Goal: Information Seeking & Learning: Learn about a topic

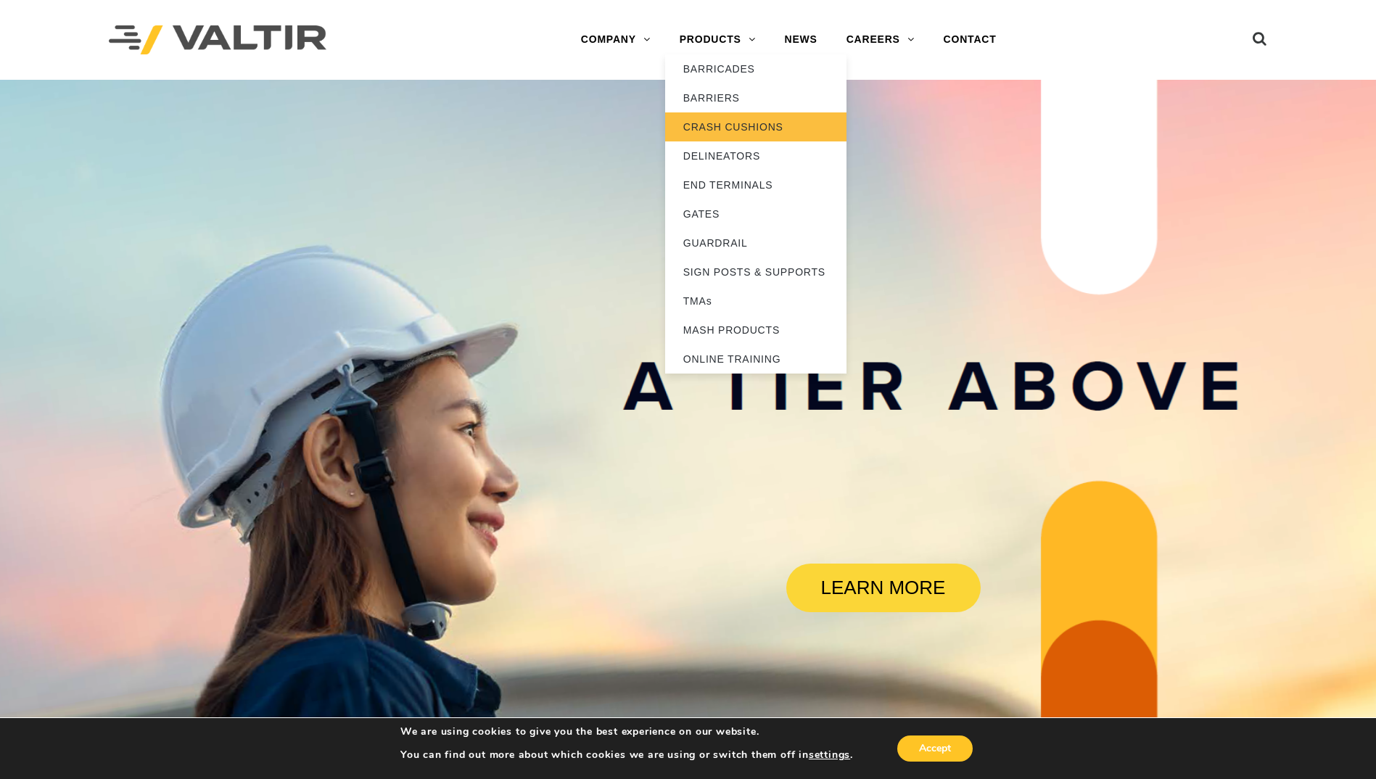
click at [742, 124] on link "CRASH CUSHIONS" at bounding box center [755, 126] width 181 height 29
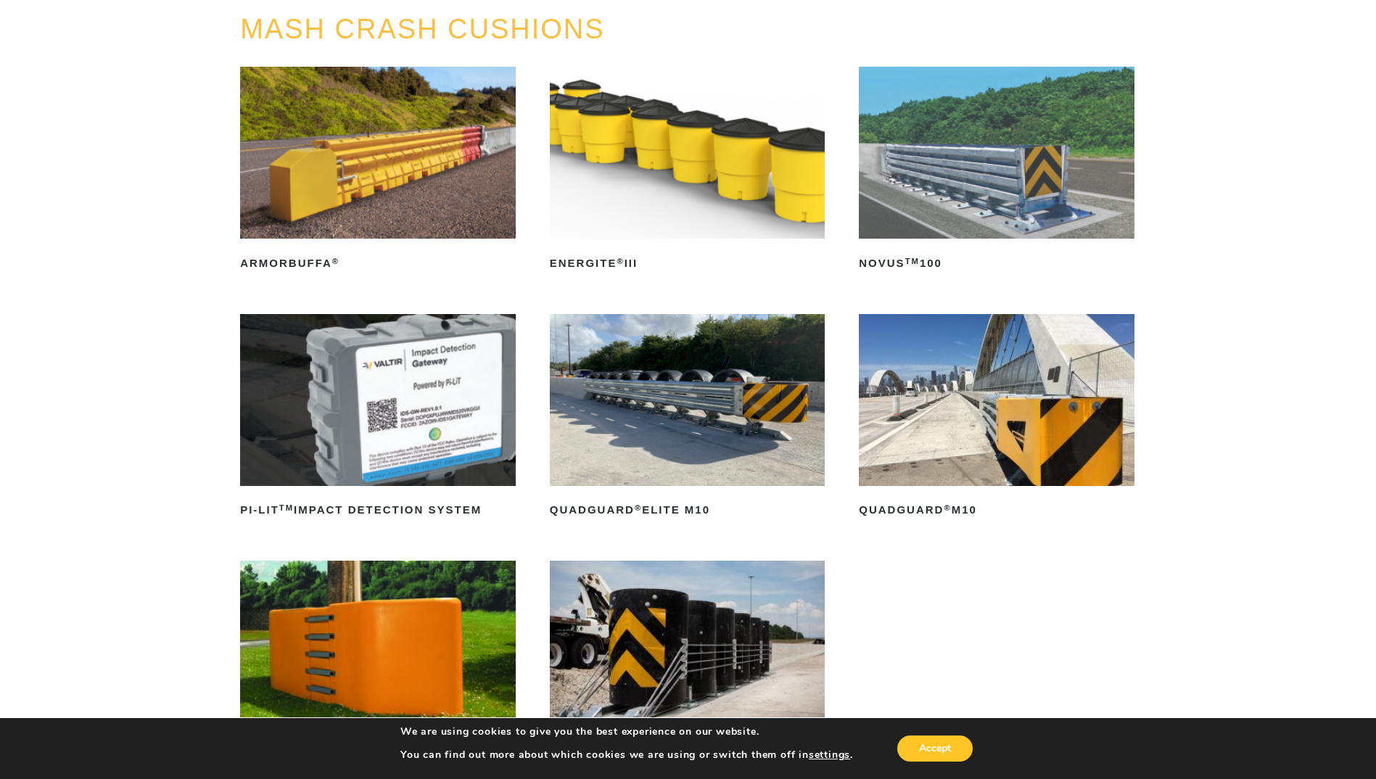
scroll to position [145, 0]
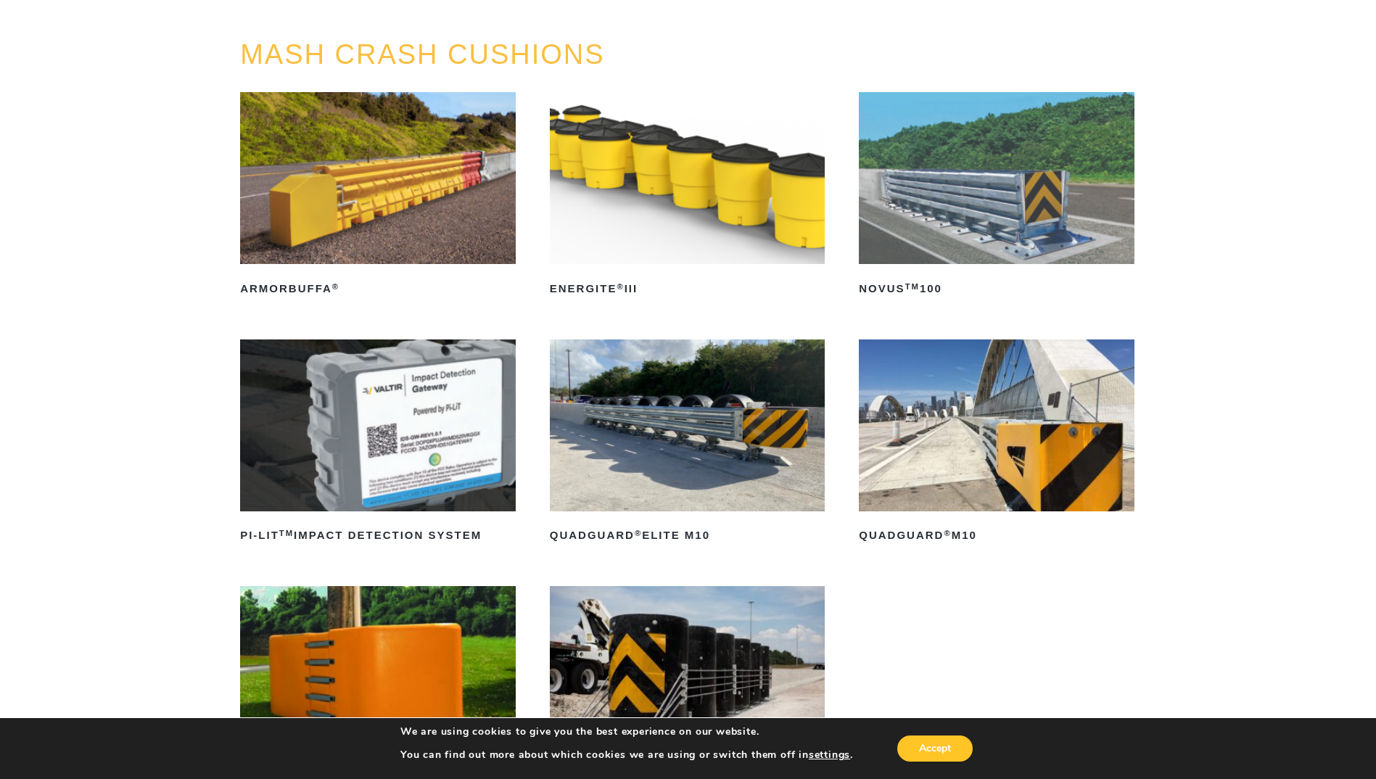
click at [1025, 194] on img at bounding box center [997, 178] width 276 height 172
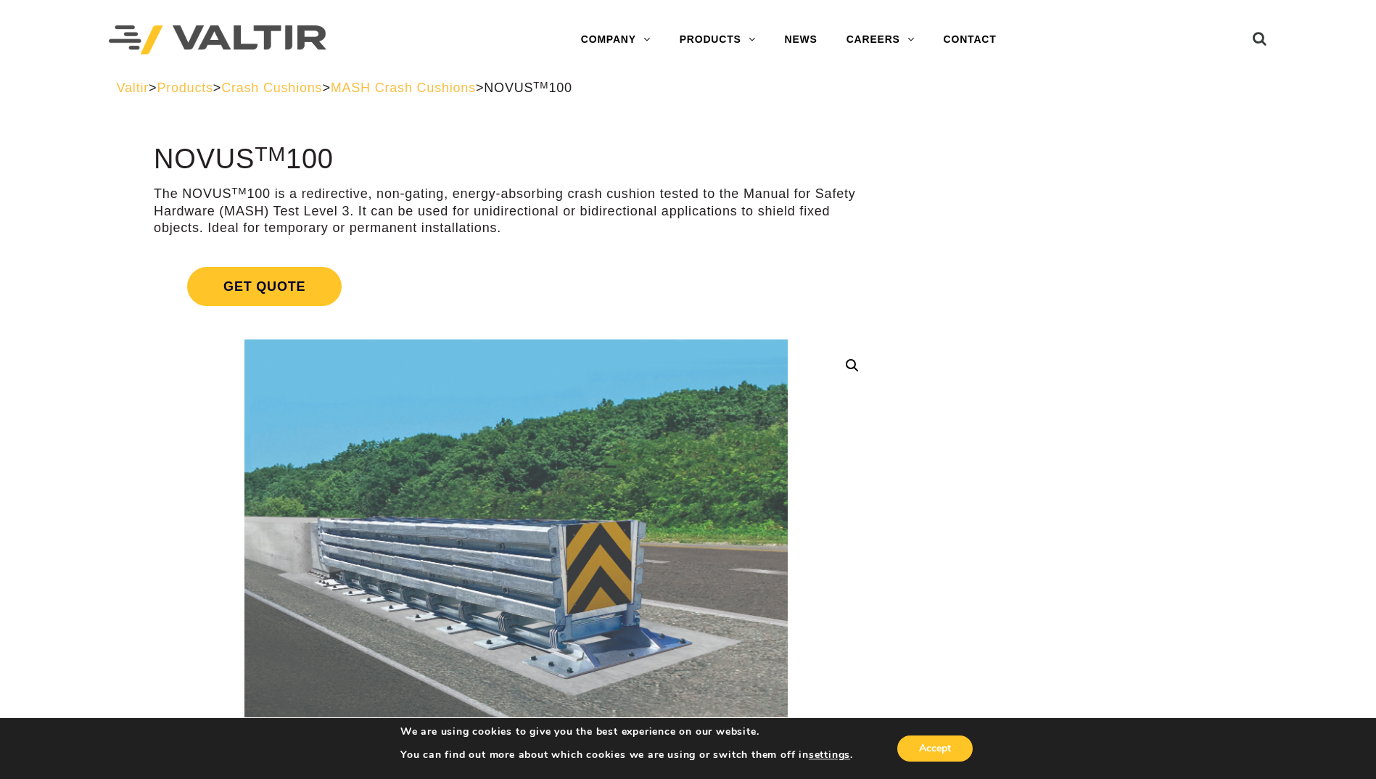
drag, startPoint x: 713, startPoint y: 418, endPoint x: 733, endPoint y: 103, distance: 316.1
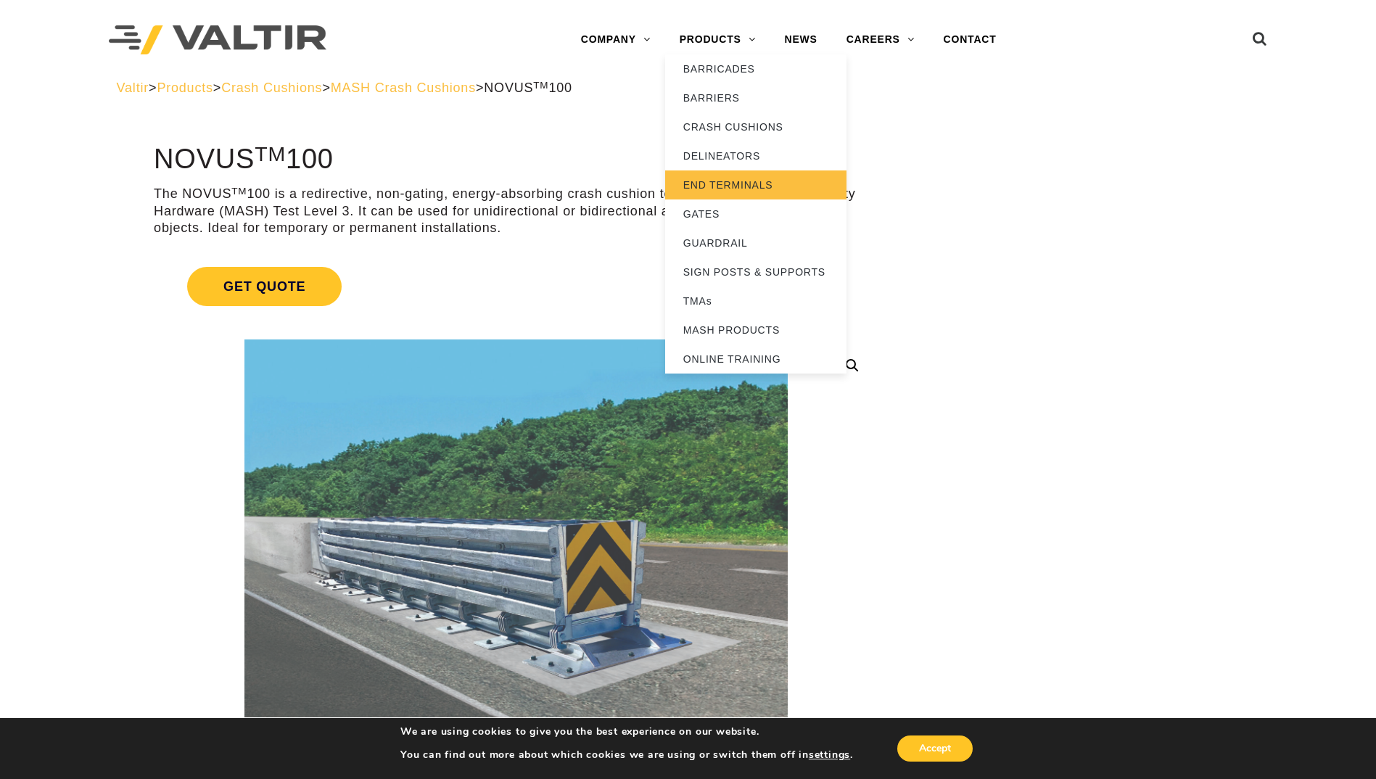
click at [722, 181] on link "END TERMINALS" at bounding box center [755, 184] width 181 height 29
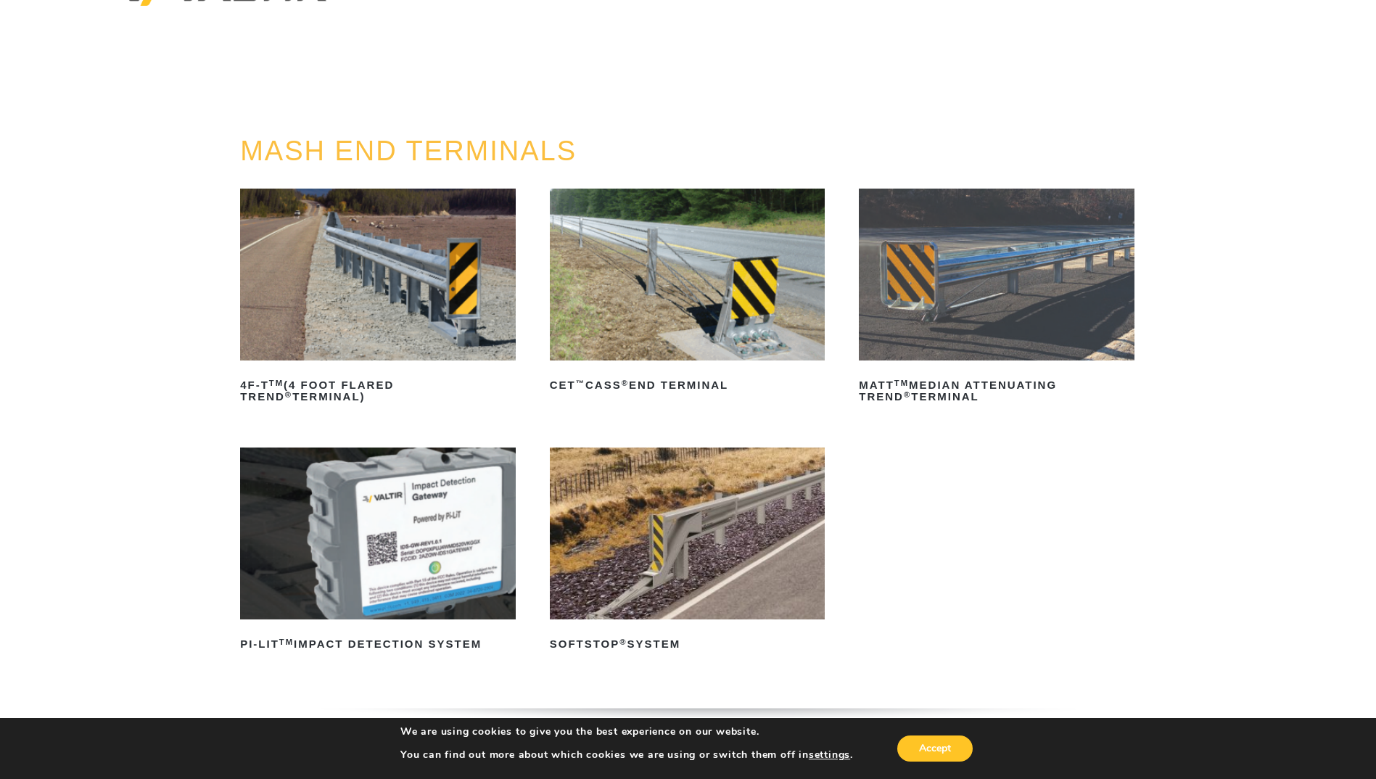
scroll to position [145, 0]
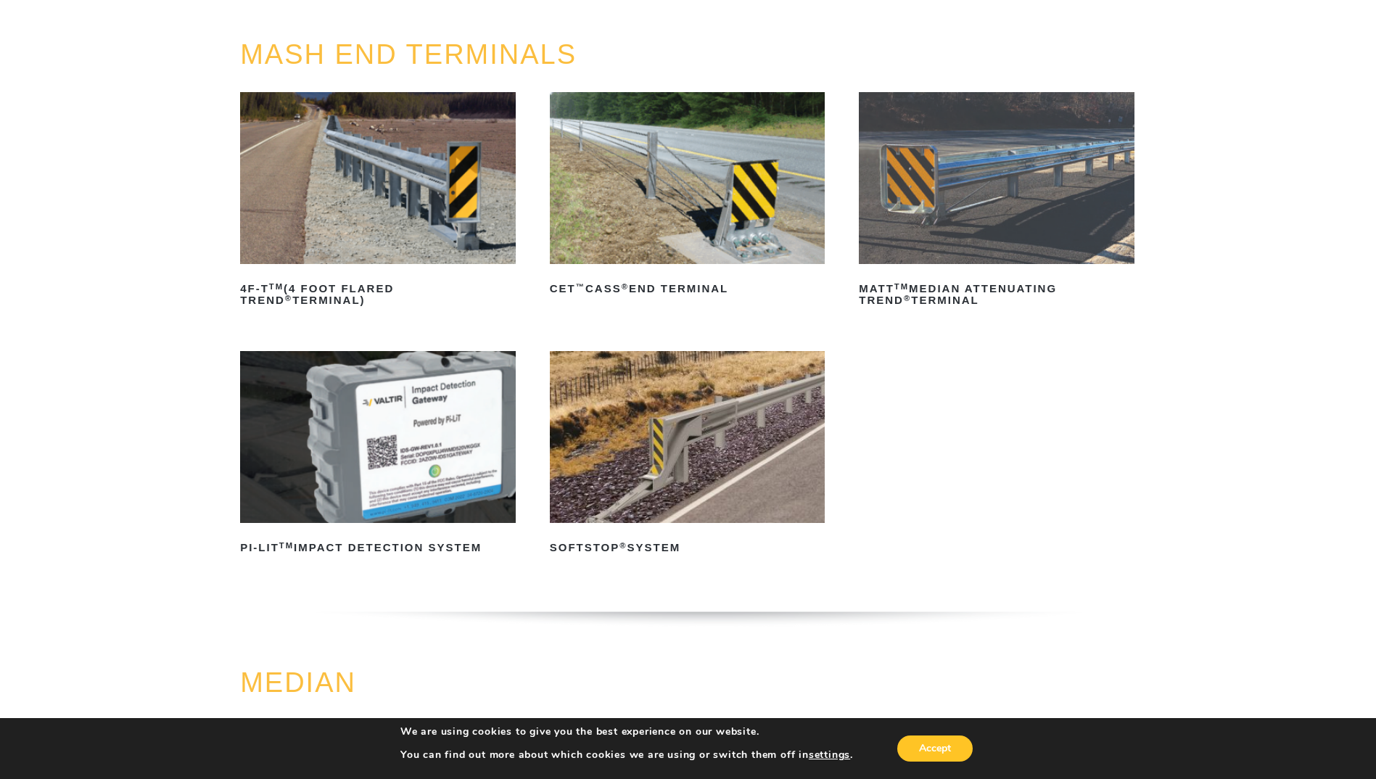
click at [690, 365] on img at bounding box center [688, 437] width 276 height 172
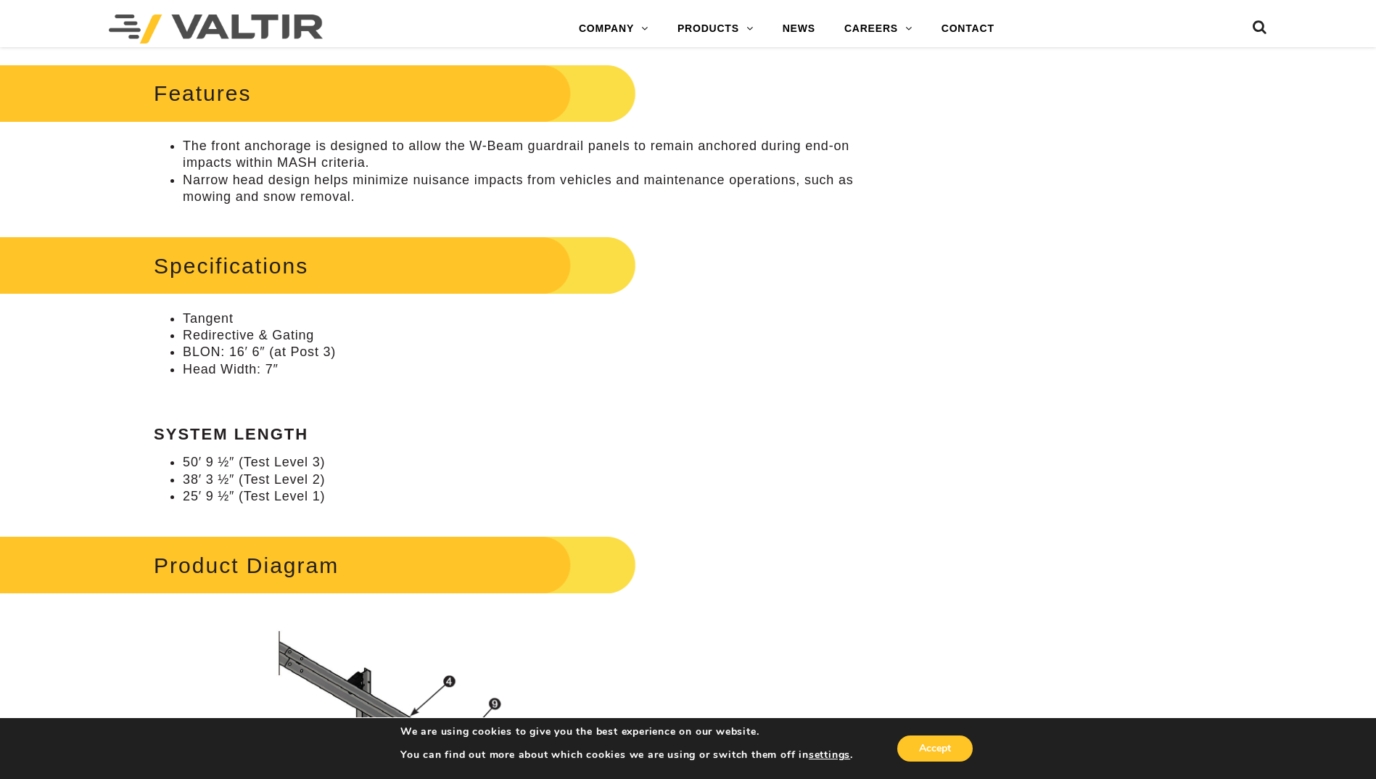
scroll to position [798, 0]
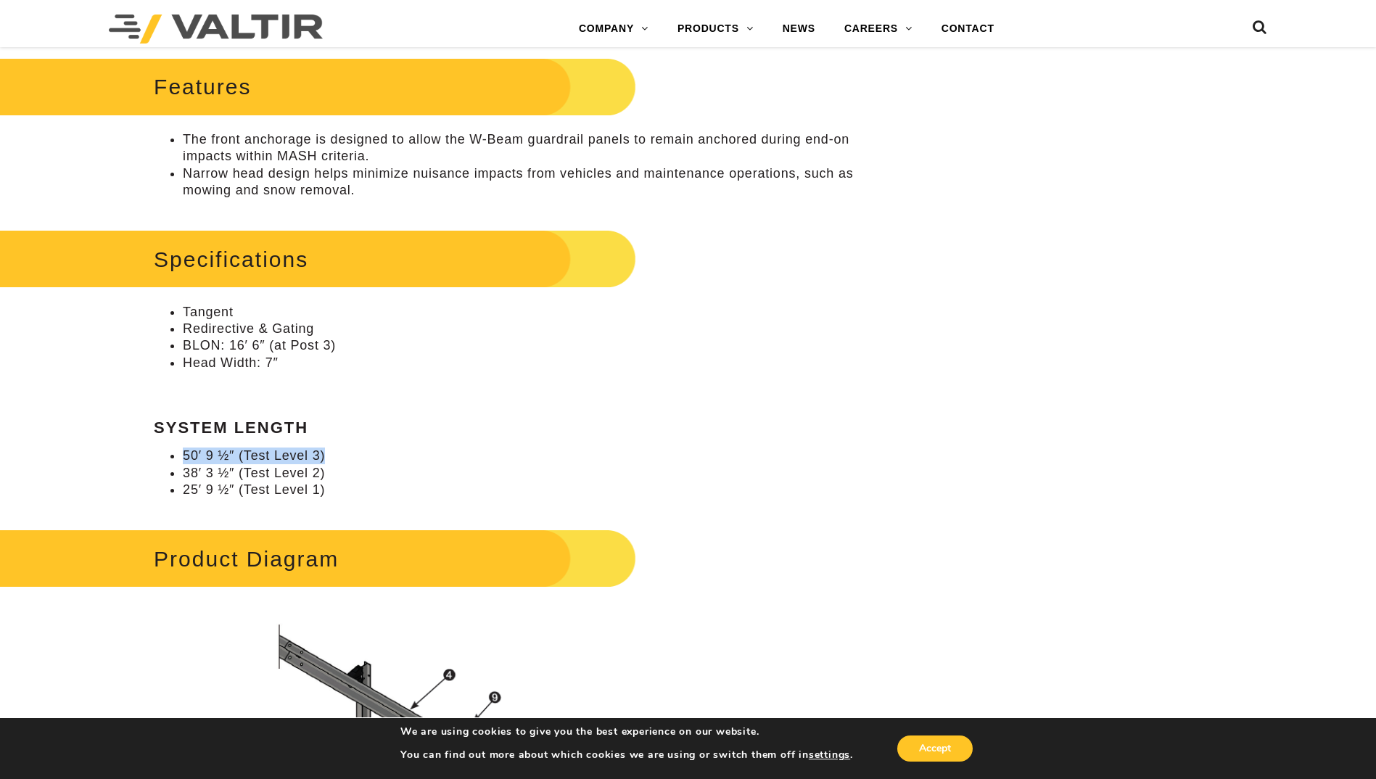
drag, startPoint x: 339, startPoint y: 451, endPoint x: 173, endPoint y: 455, distance: 166.1
click at [183, 455] on li "50′ 9 ½″ (Test Level 3)" at bounding box center [530, 455] width 695 height 17
click at [516, 442] on div "Specifications Tangent Redirective & Gating BLON: 16′ 6″ (at Post 3) Head Width…" at bounding box center [516, 362] width 724 height 273
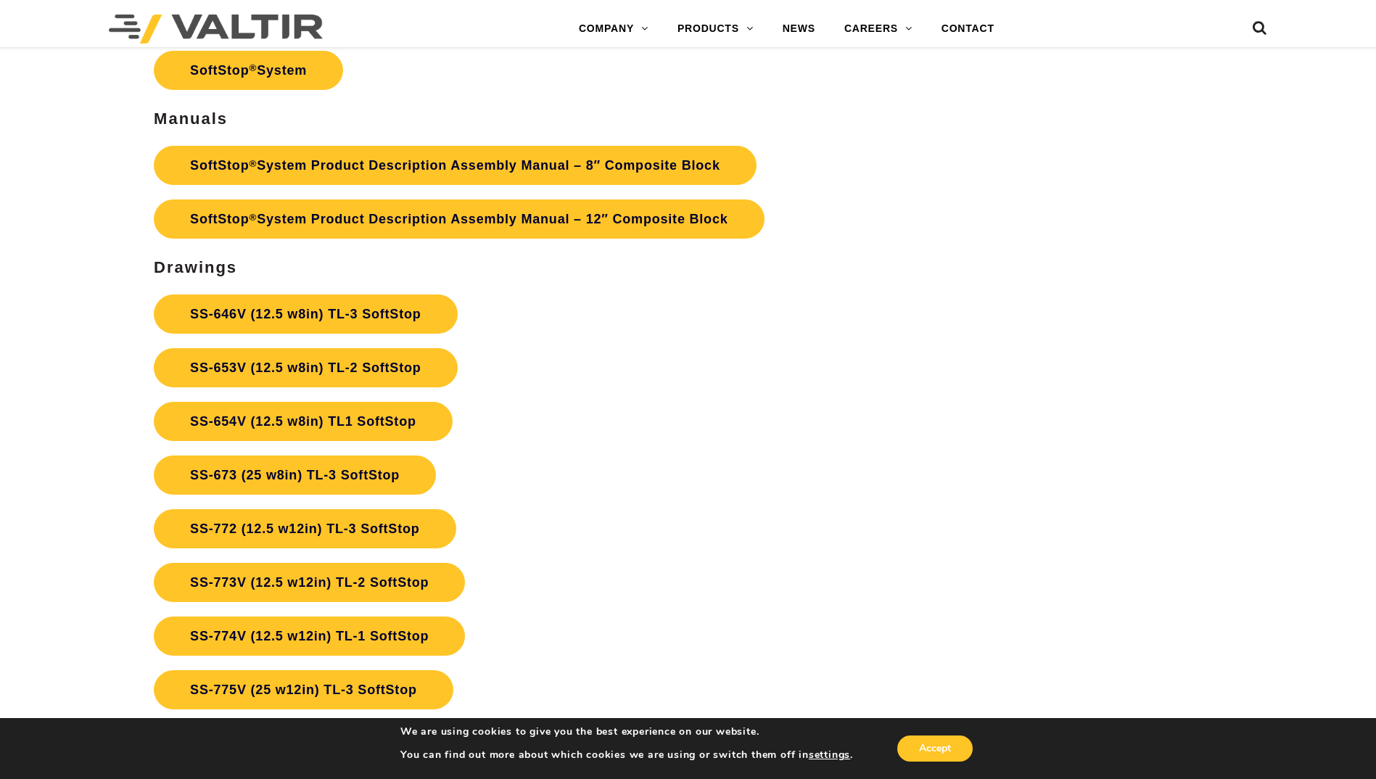
scroll to position [5366, 0]
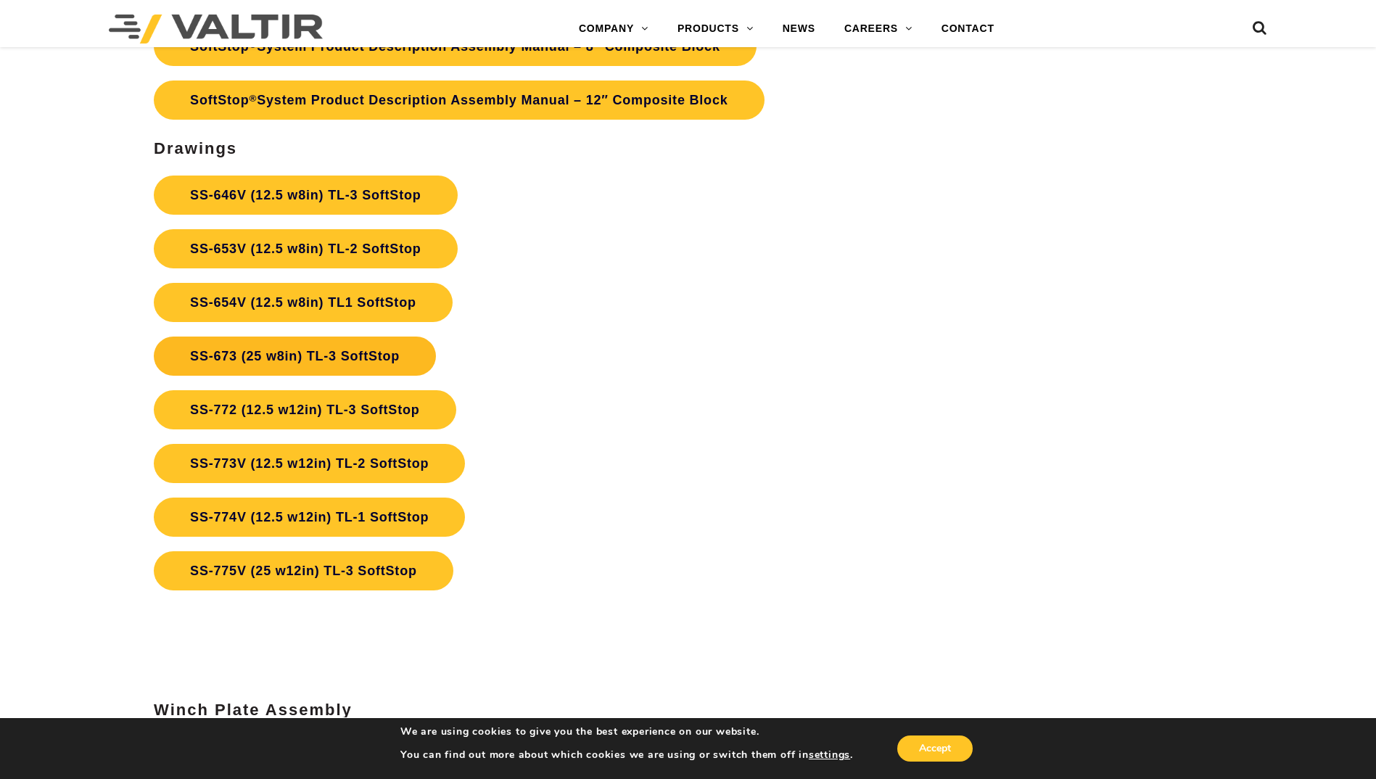
click at [300, 341] on link "SS-673 (25 w8in) TL-3 SoftStop" at bounding box center [295, 355] width 282 height 39
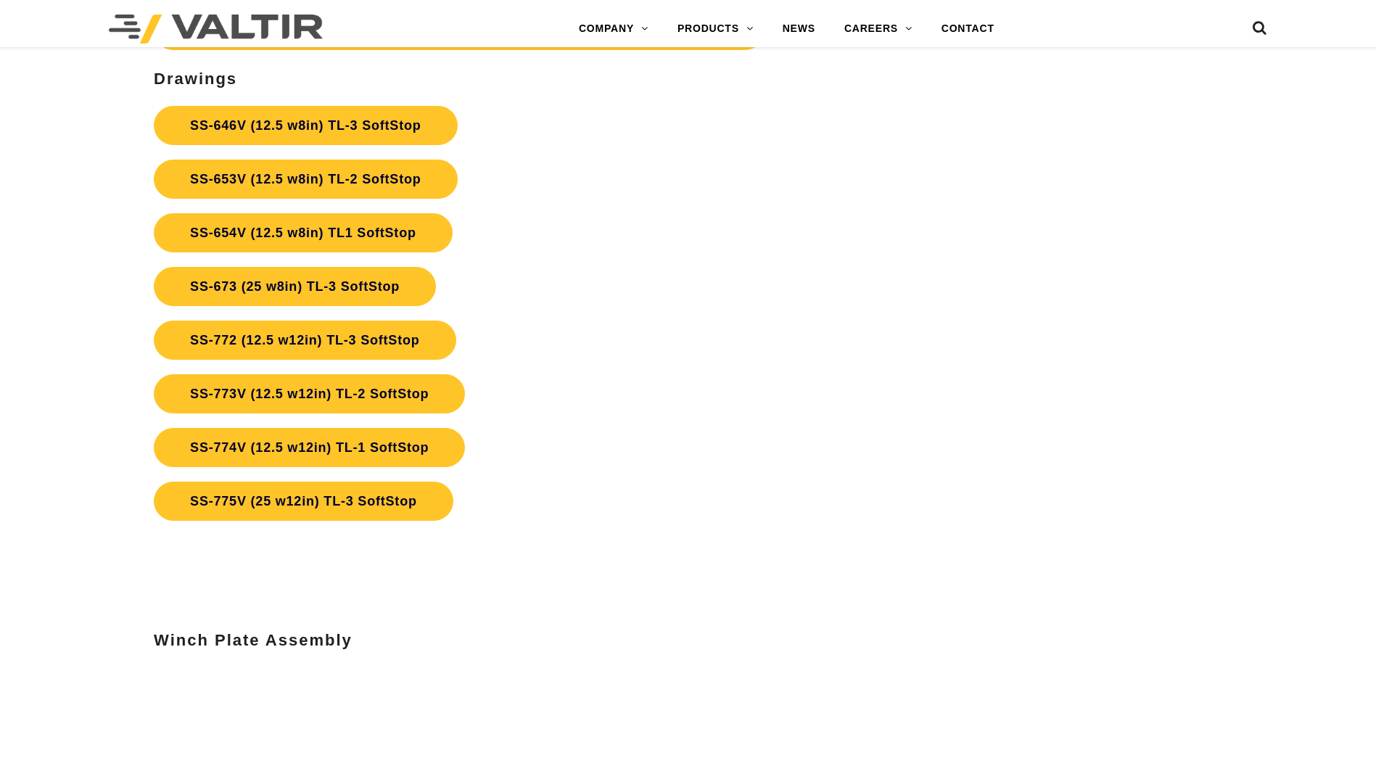
scroll to position [5366, 0]
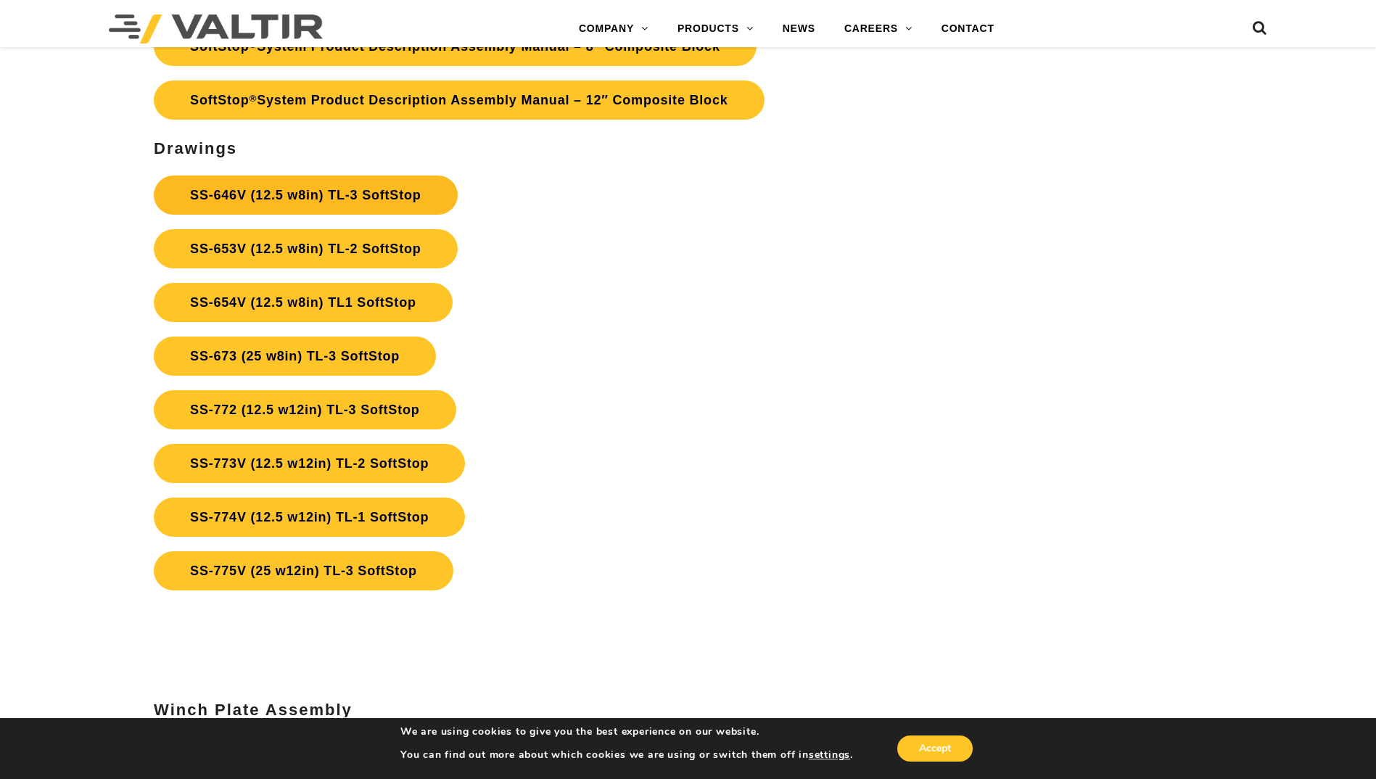
click at [405, 189] on link "SS-646V (12.5 w8in) TL-3 SoftStop" at bounding box center [305, 194] width 303 height 39
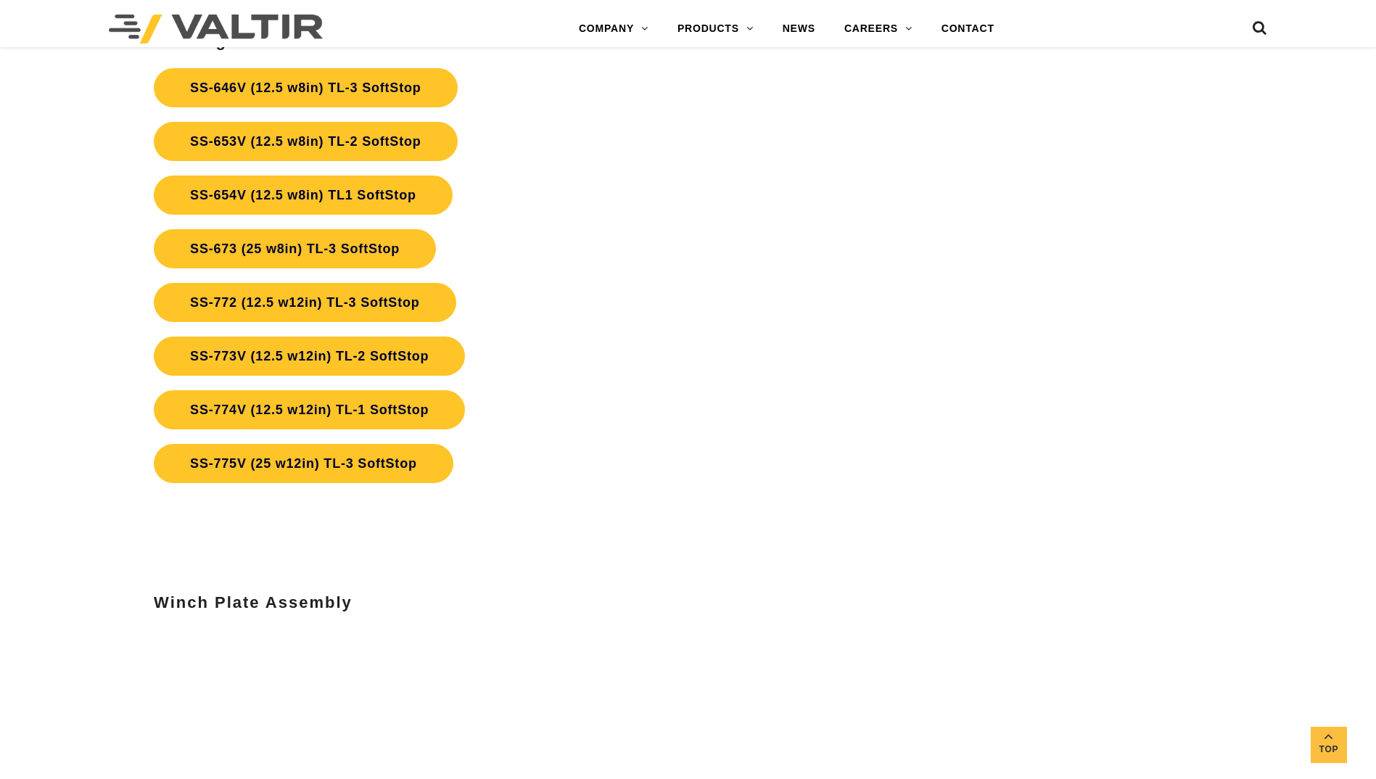
scroll to position [5511, 0]
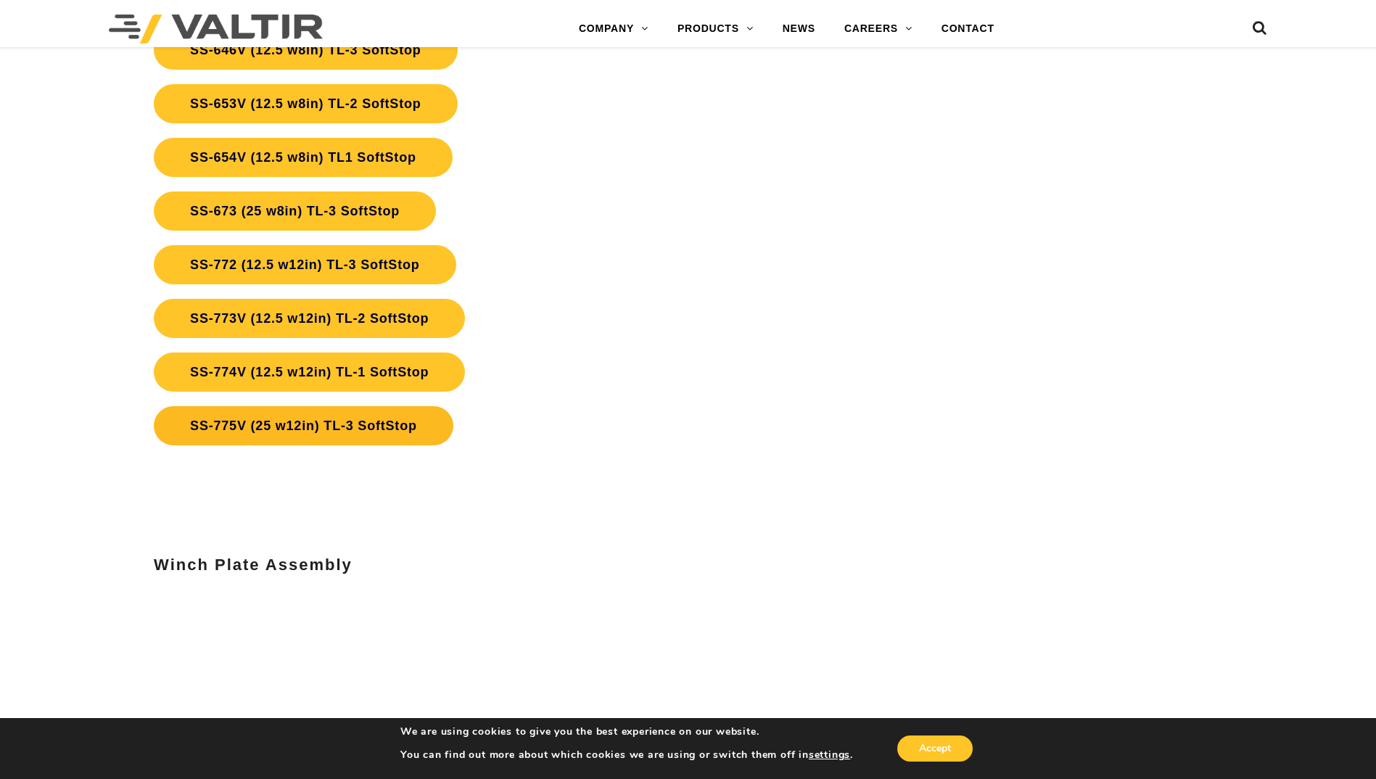
click at [363, 431] on link "SS-775V (25 w12in) TL-3 SoftStop" at bounding box center [303, 425] width 299 height 39
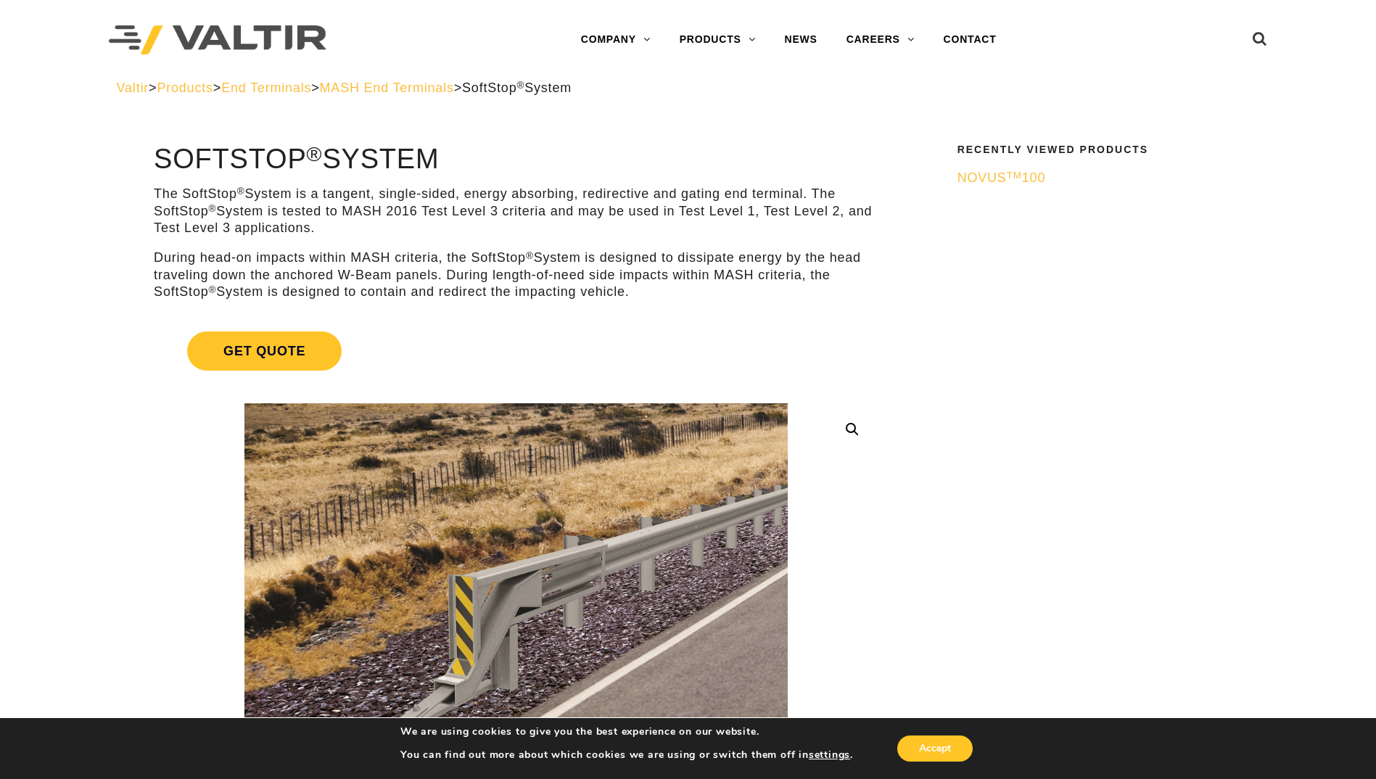
drag, startPoint x: 109, startPoint y: 433, endPoint x: 125, endPoint y: 254, distance: 179.8
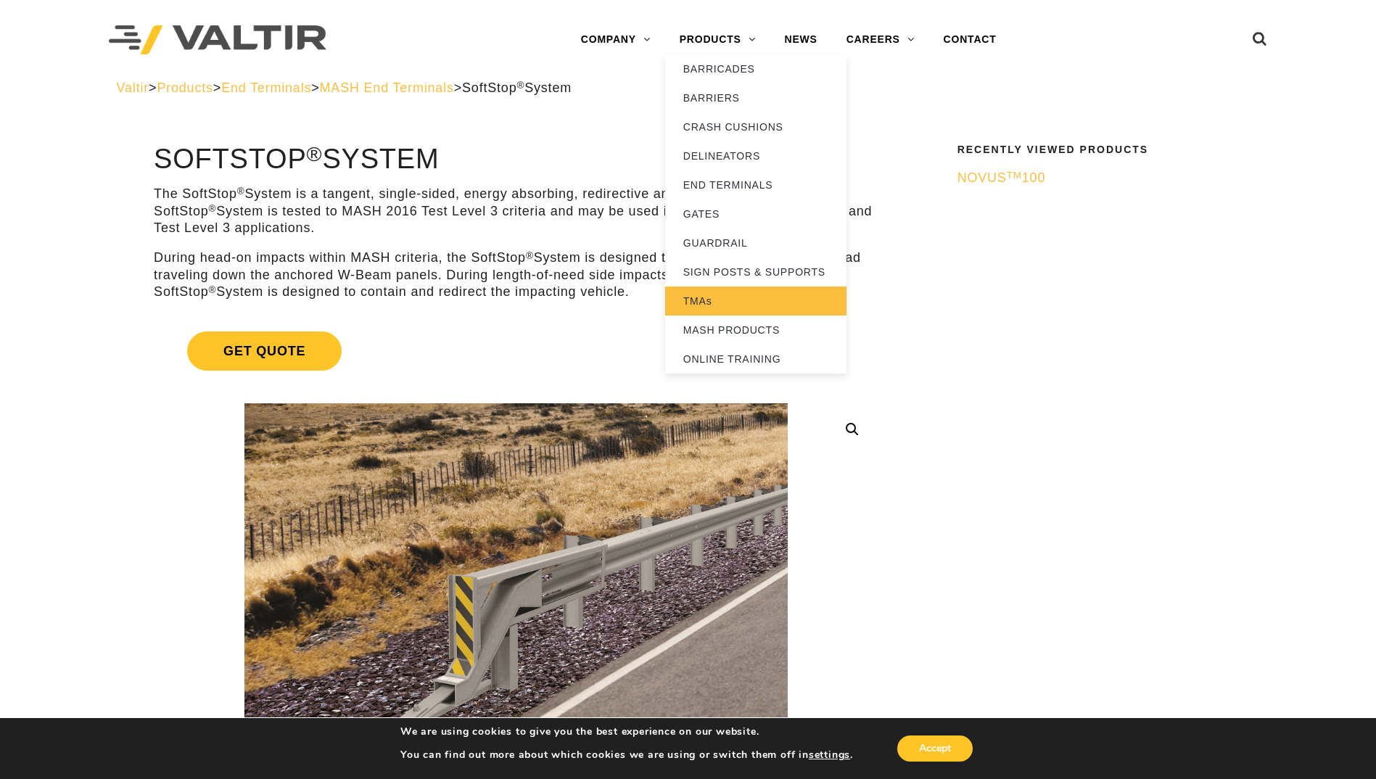
click at [747, 301] on link "TMAs" at bounding box center [755, 300] width 181 height 29
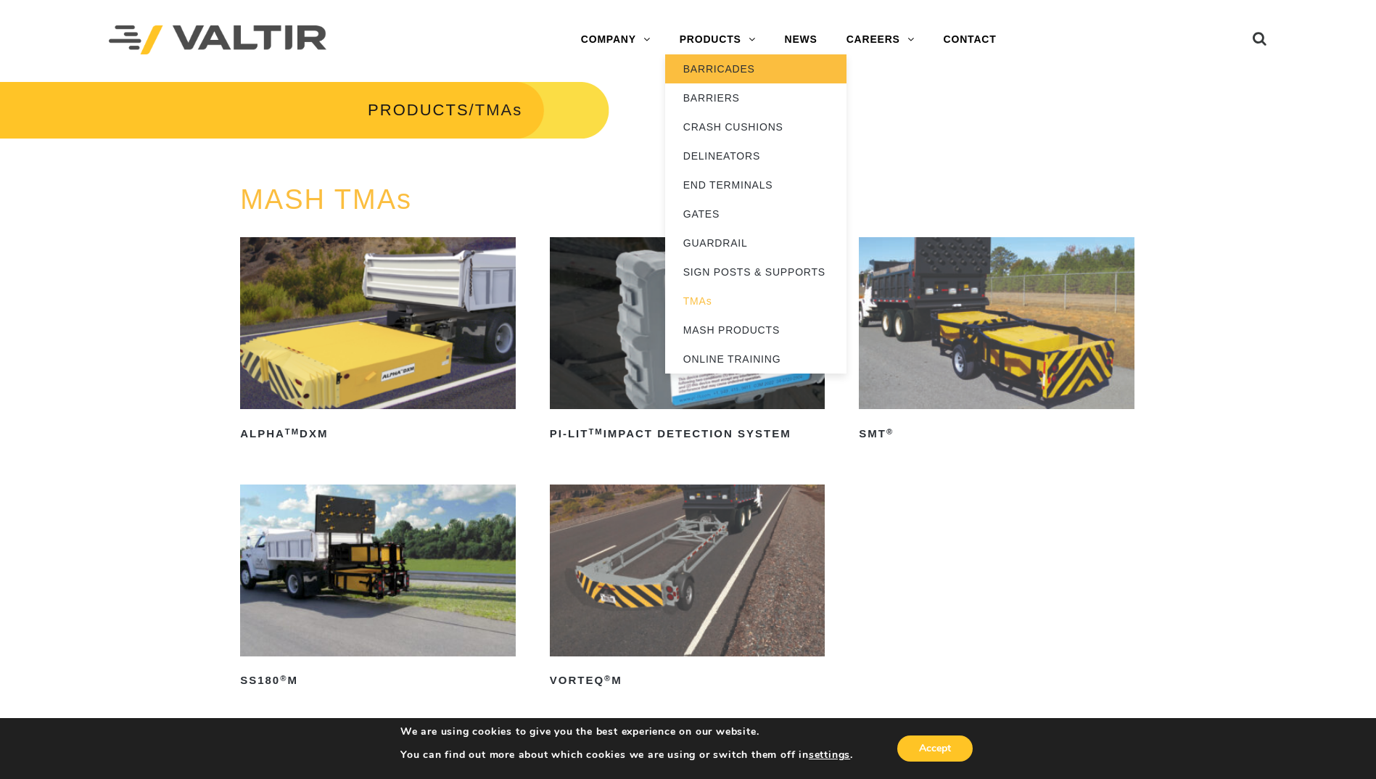
click at [739, 60] on link "BARRICADES" at bounding box center [755, 68] width 181 height 29
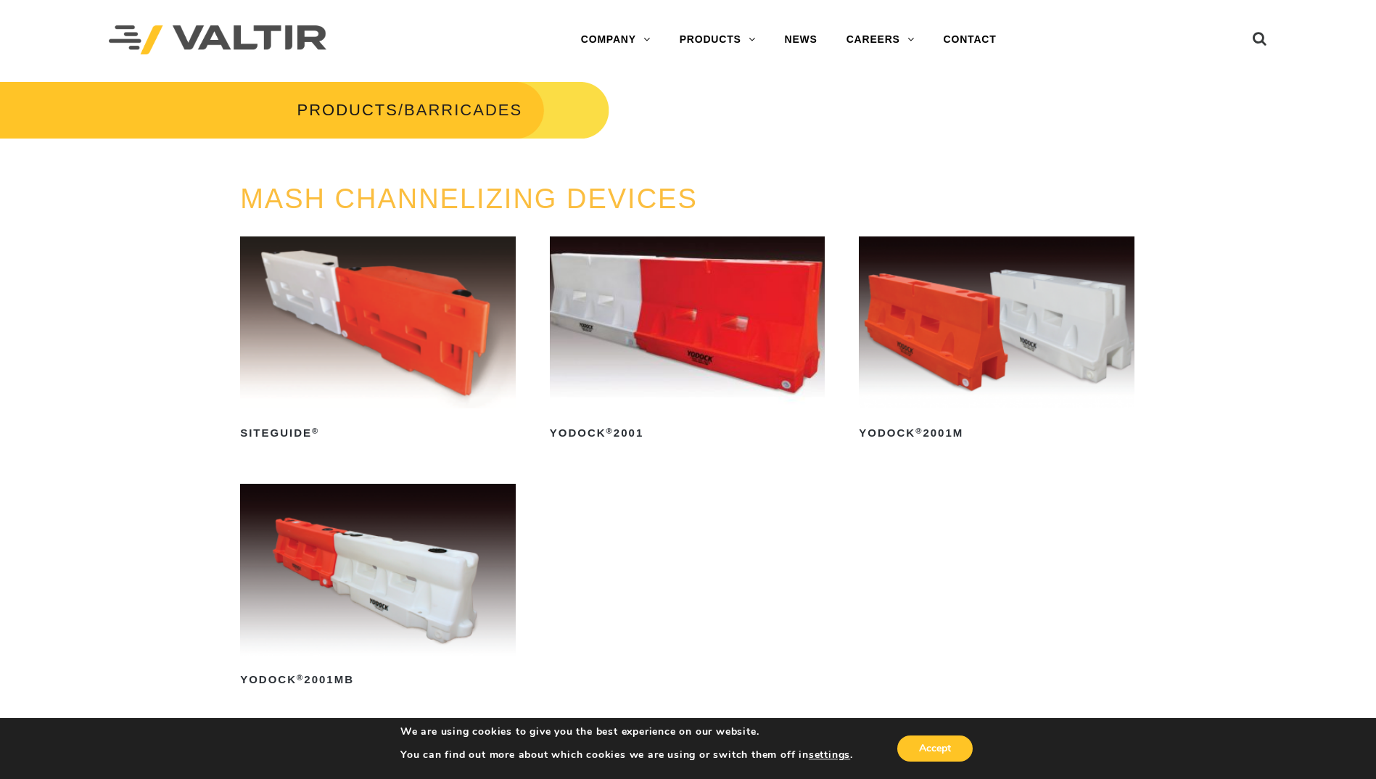
drag, startPoint x: 788, startPoint y: 528, endPoint x: 724, endPoint y: 189, distance: 344.7
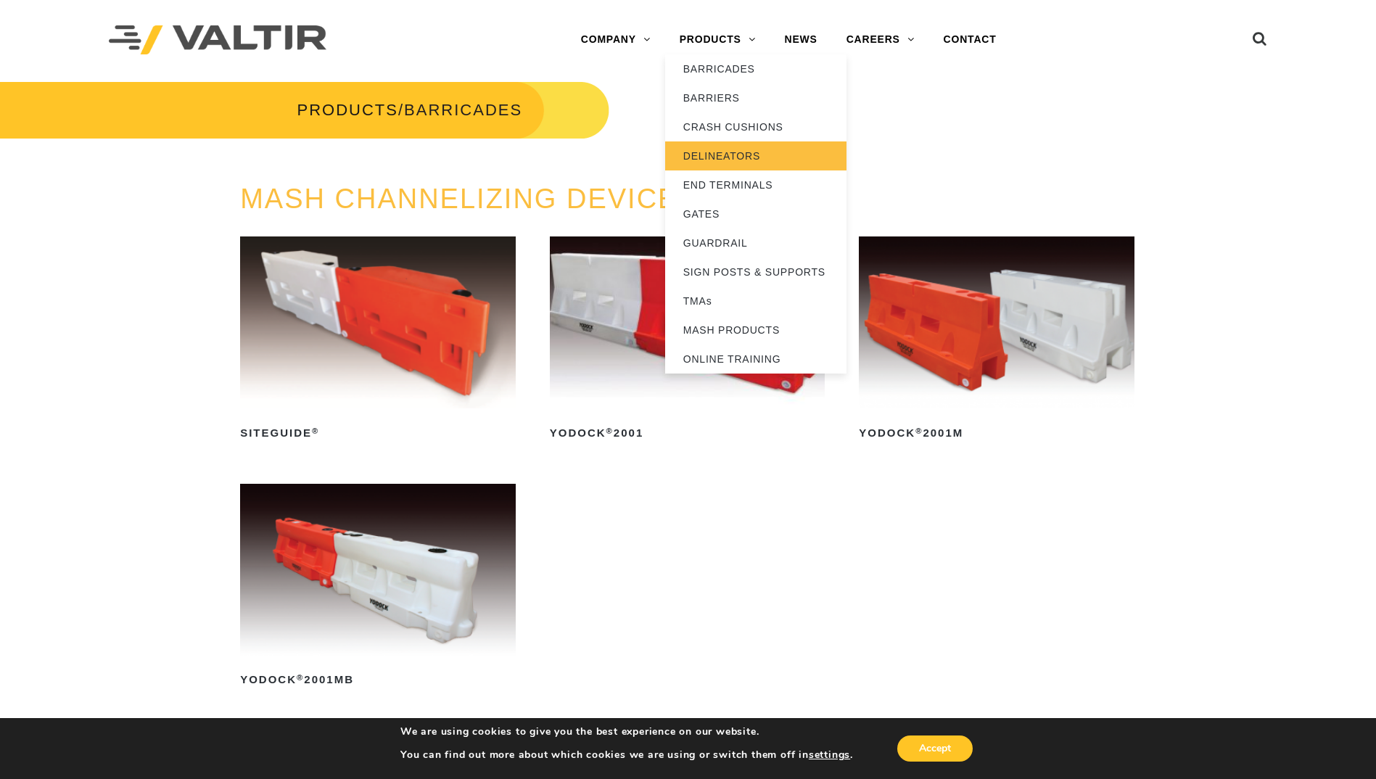
click at [736, 157] on link "DELINEATORS" at bounding box center [755, 155] width 181 height 29
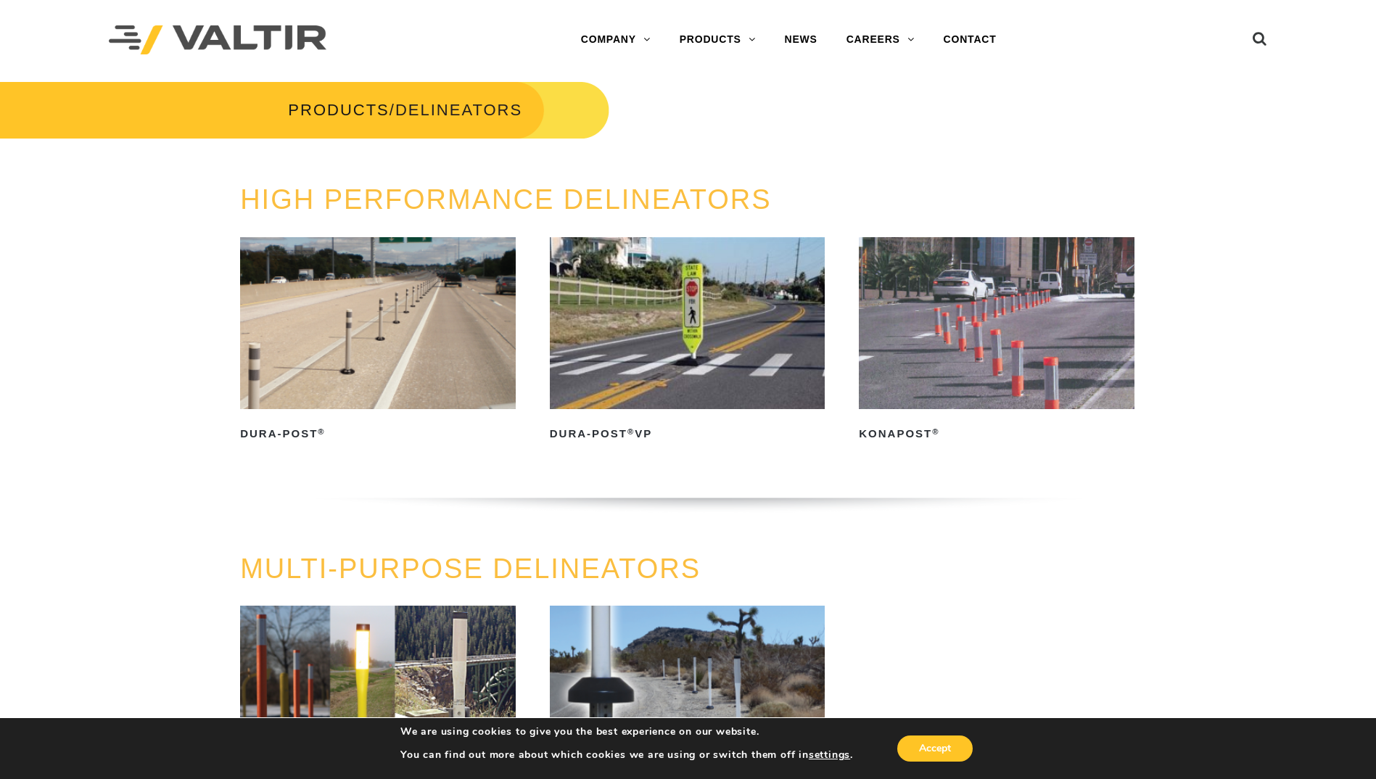
drag, startPoint x: 841, startPoint y: 469, endPoint x: 840, endPoint y: 159, distance: 310.4
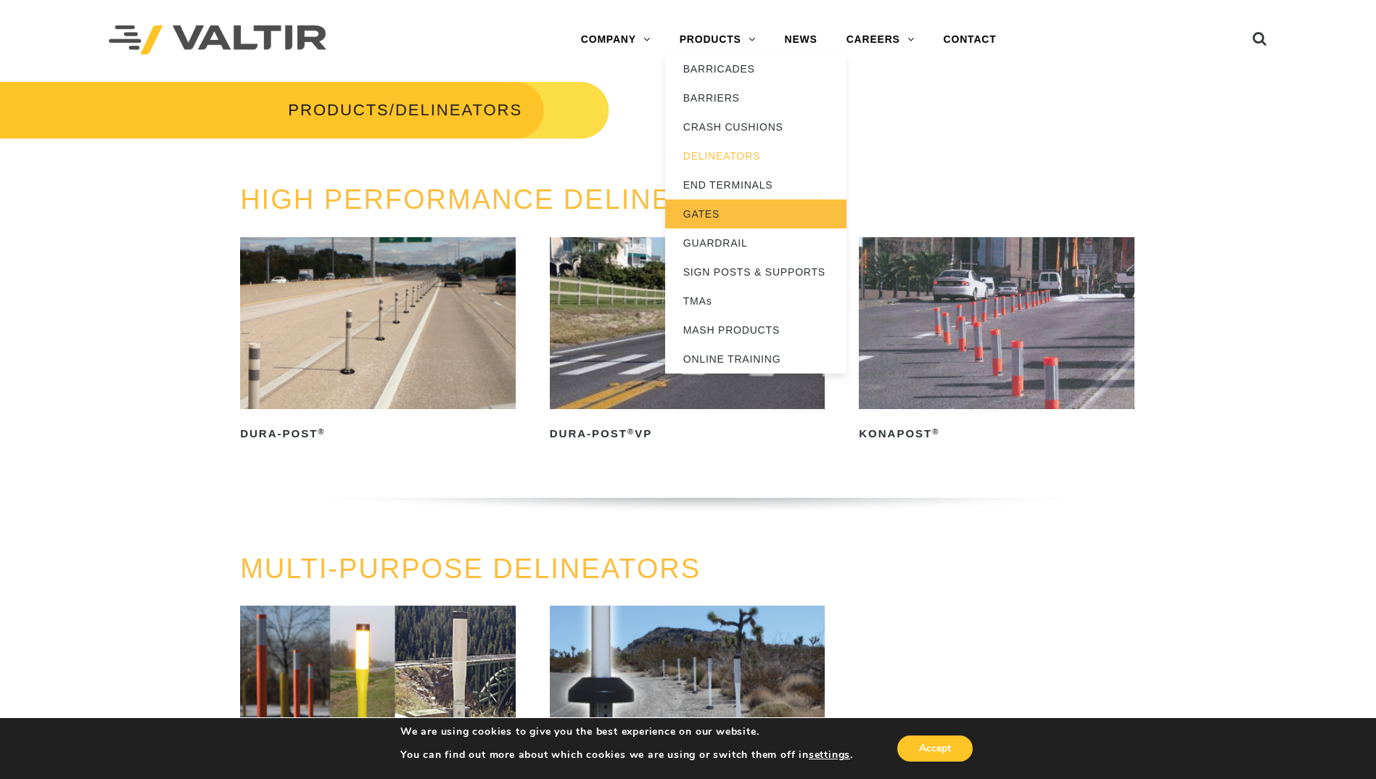
click at [746, 209] on link "GATES" at bounding box center [755, 213] width 181 height 29
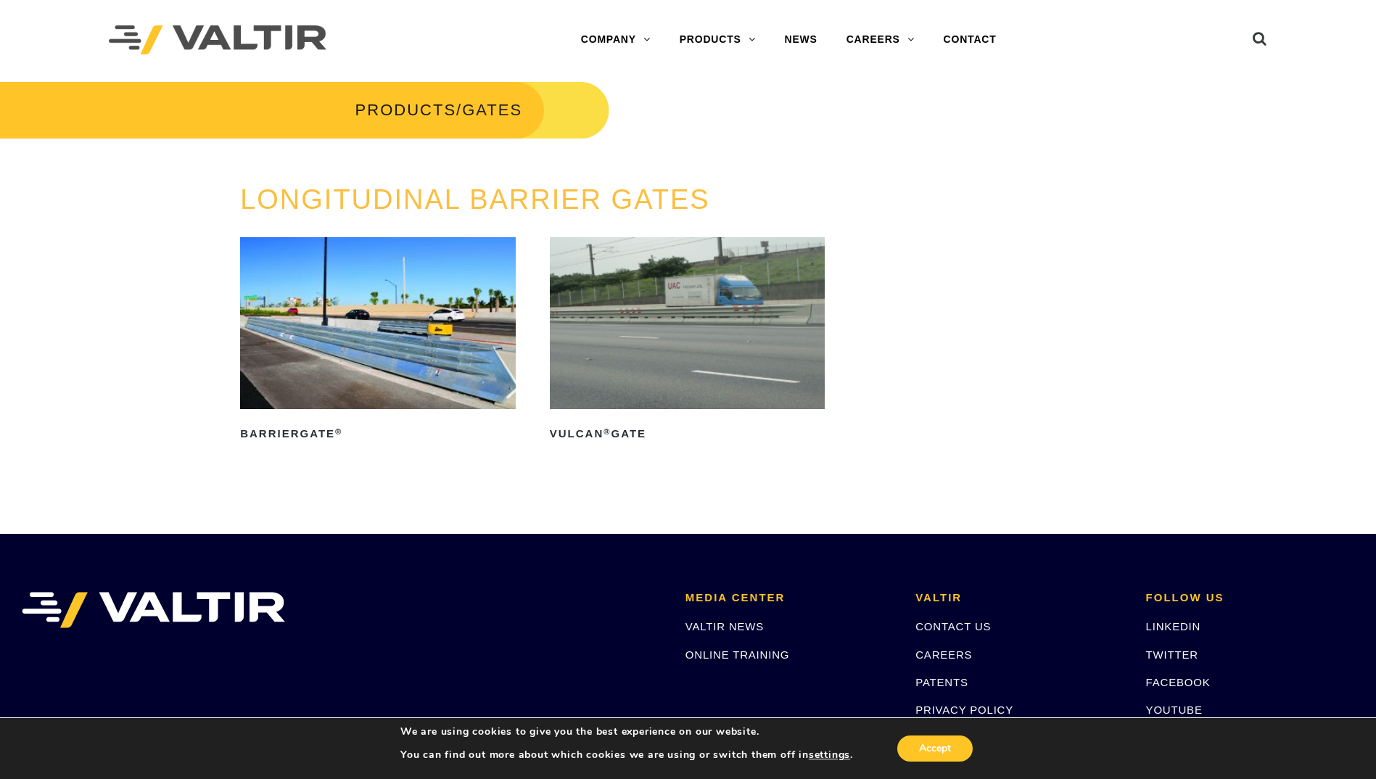
click at [628, 292] on img at bounding box center [688, 323] width 276 height 172
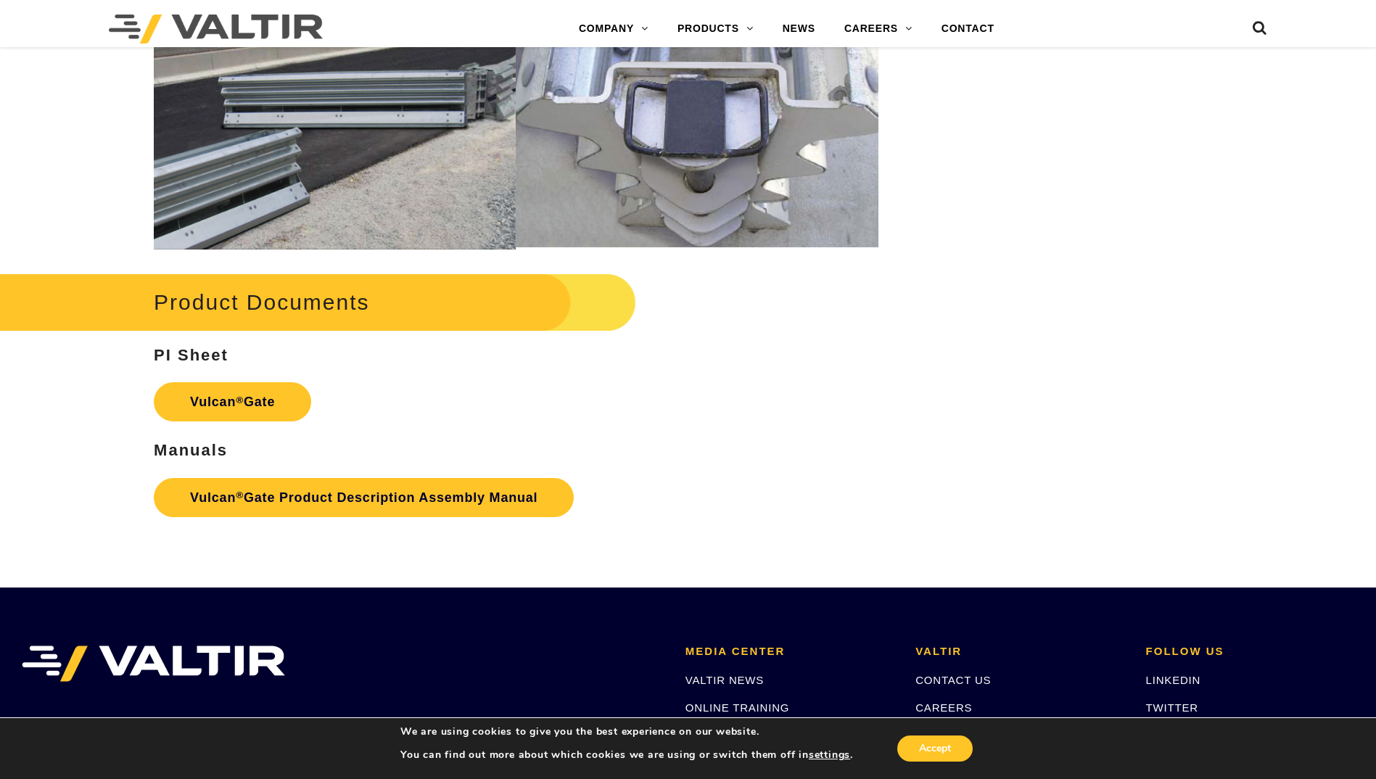
scroll to position [1668, 0]
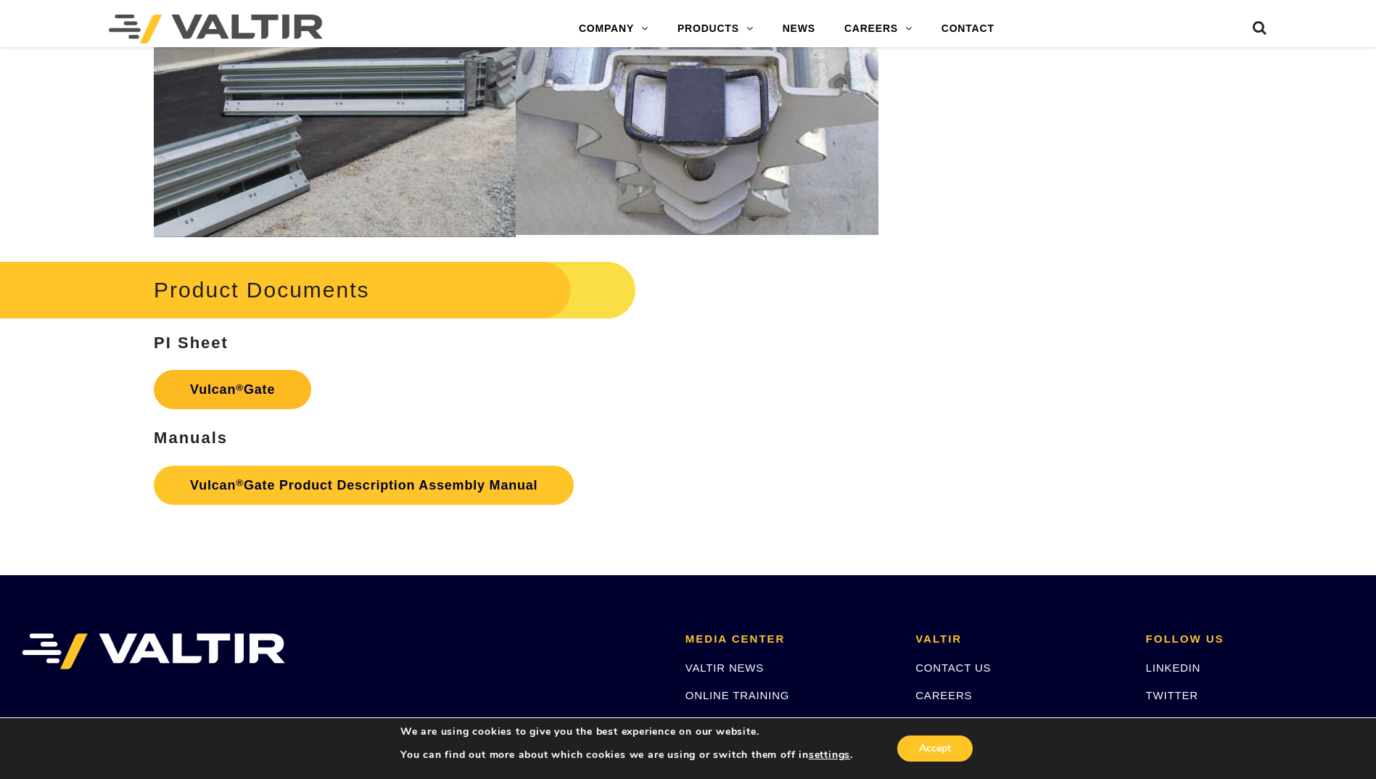
click at [203, 379] on link "Vulcan ® Gate" at bounding box center [232, 389] width 157 height 39
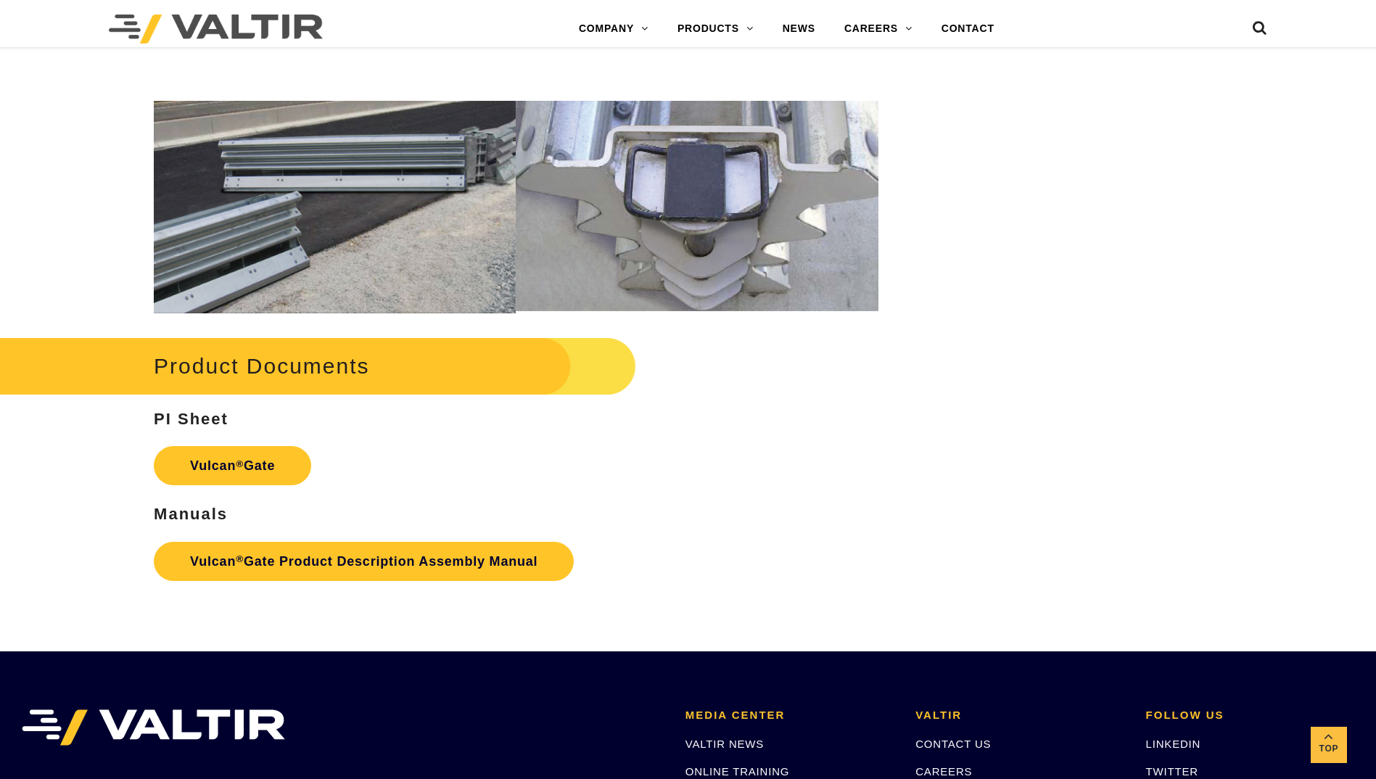
scroll to position [1668, 0]
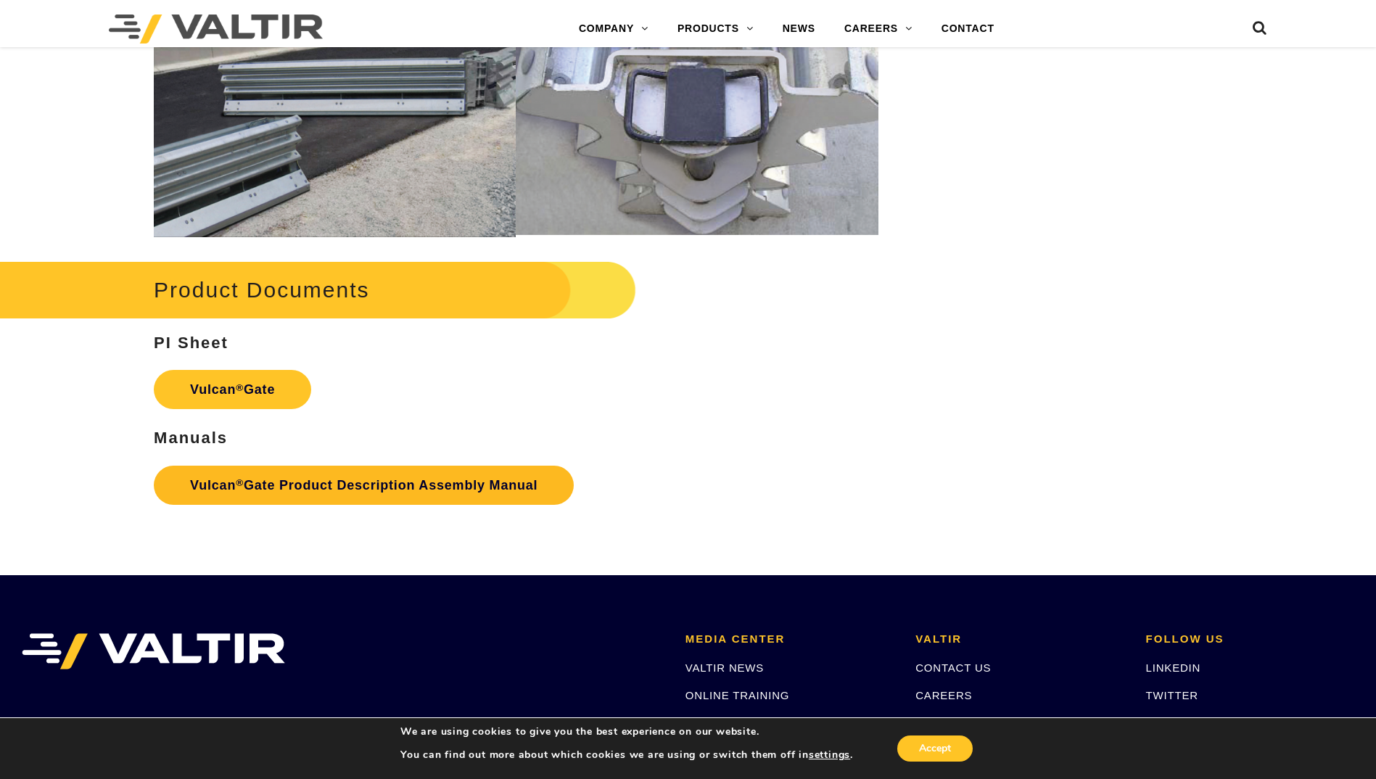
click at [451, 483] on link "Vulcan ® Gate Product Description Assembly Manual" at bounding box center [364, 485] width 420 height 39
